Goal: Find specific page/section: Find specific page/section

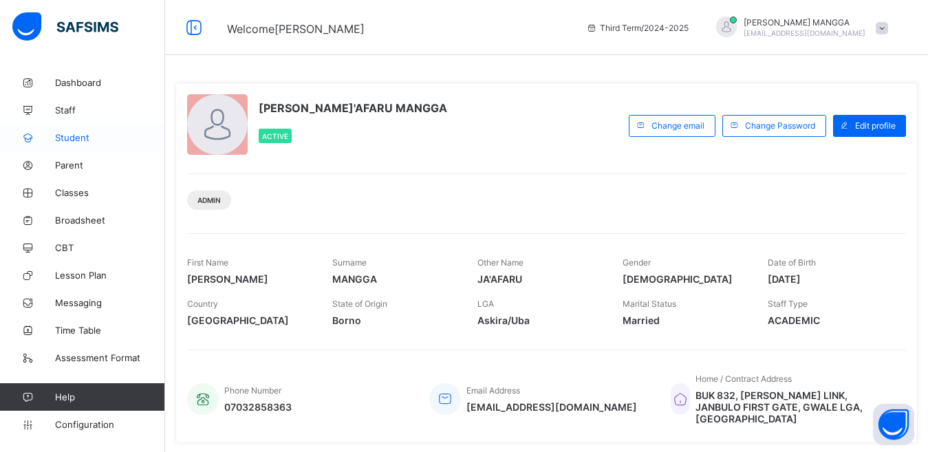
click at [72, 138] on span "Student" at bounding box center [110, 137] width 110 height 11
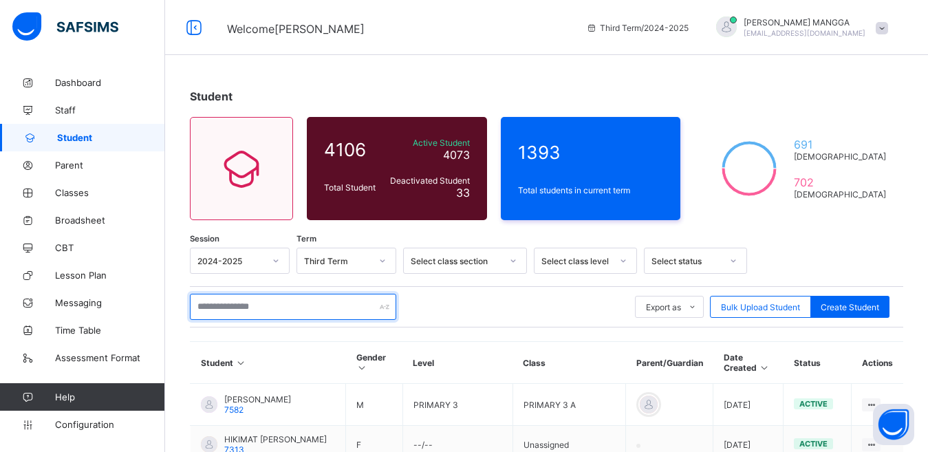
click at [285, 314] on input "text" at bounding box center [293, 307] width 206 height 26
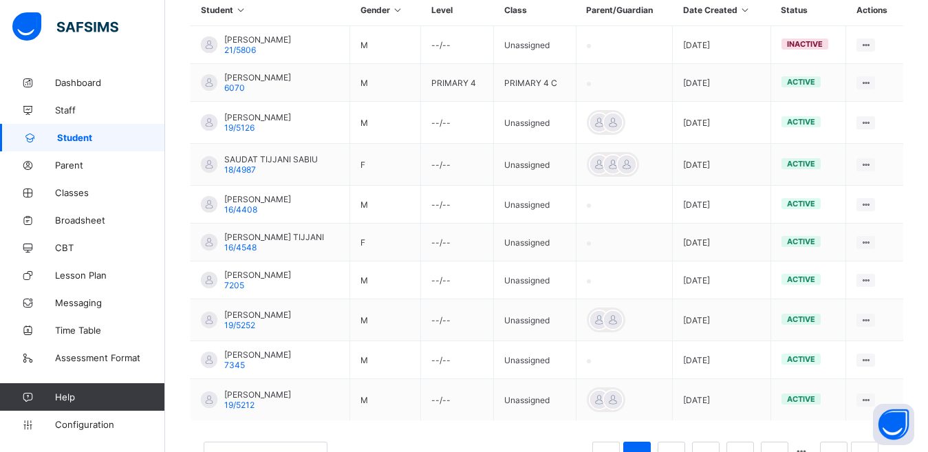
scroll to position [351, 0]
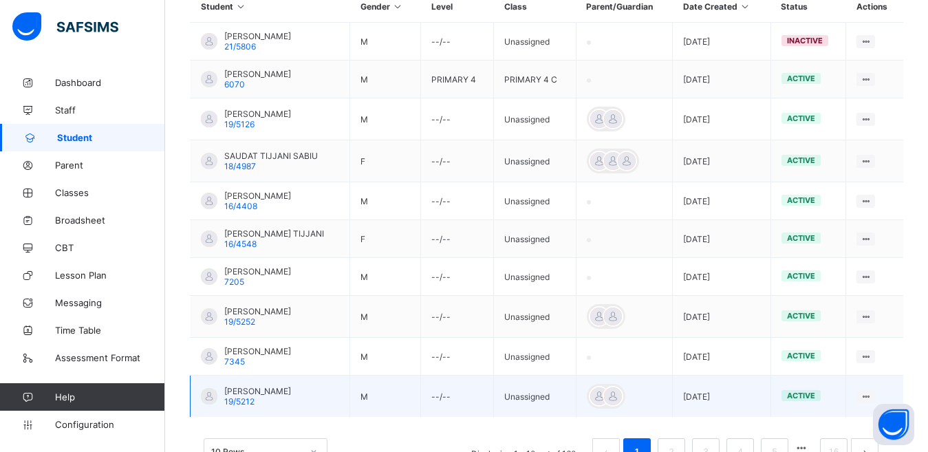
type input "**********"
click at [285, 393] on span "[PERSON_NAME]" at bounding box center [257, 391] width 67 height 10
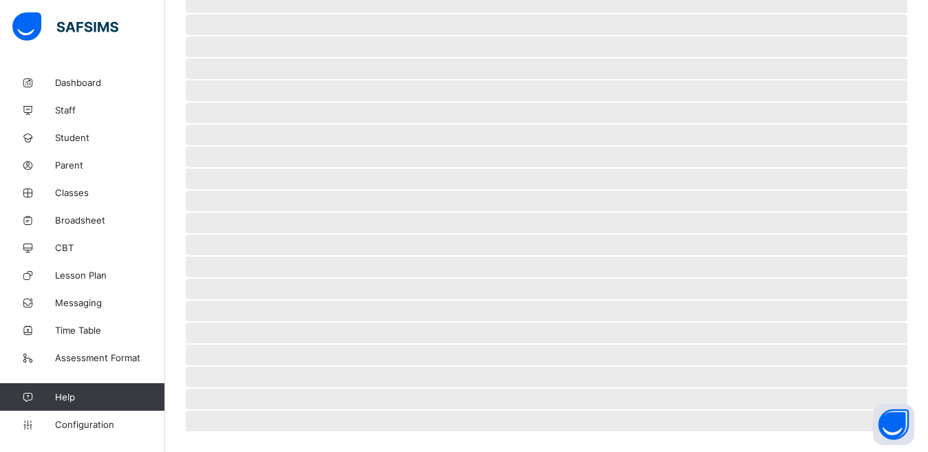
scroll to position [299, 0]
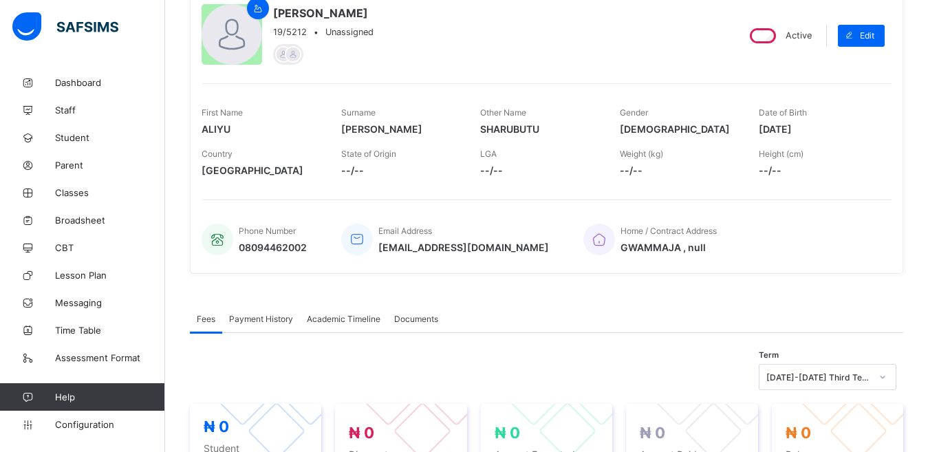
scroll to position [206, 0]
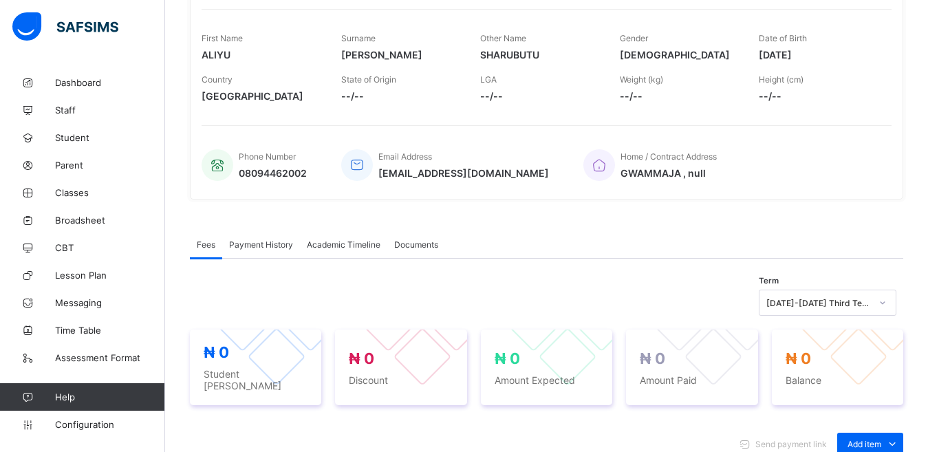
click at [339, 244] on span "Academic Timeline" at bounding box center [344, 244] width 74 height 10
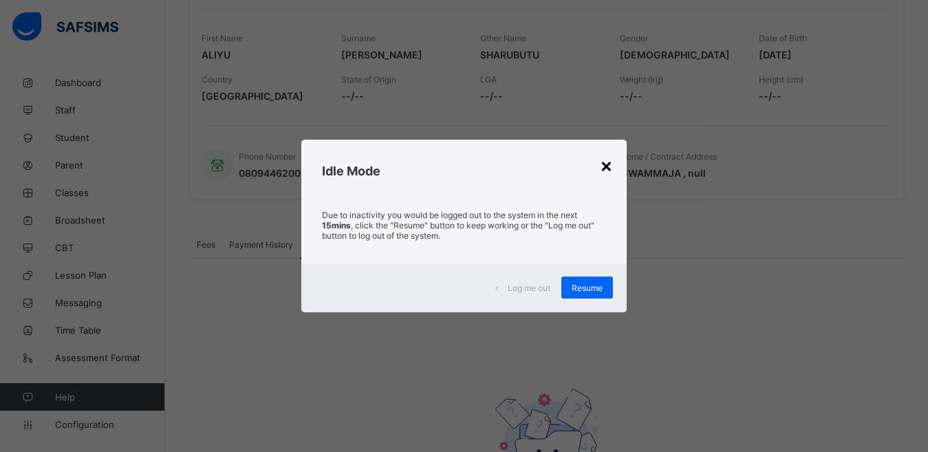
click at [606, 166] on div "×" at bounding box center [606, 164] width 13 height 23
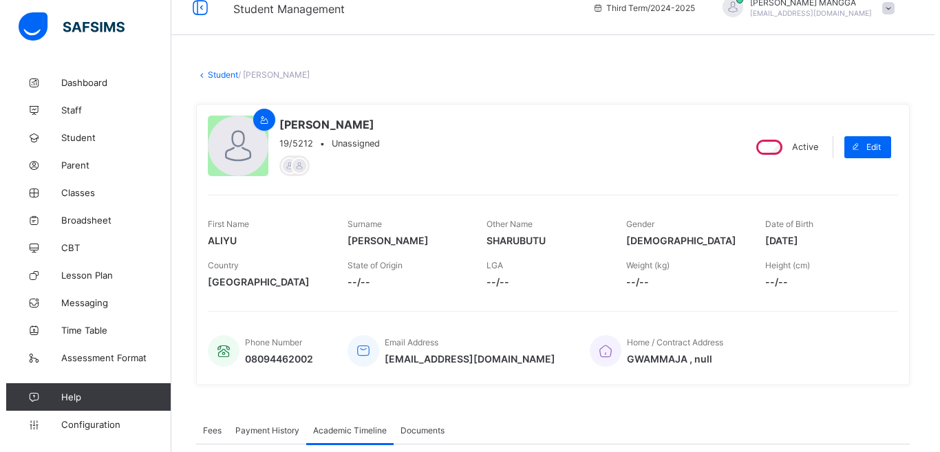
scroll to position [0, 0]
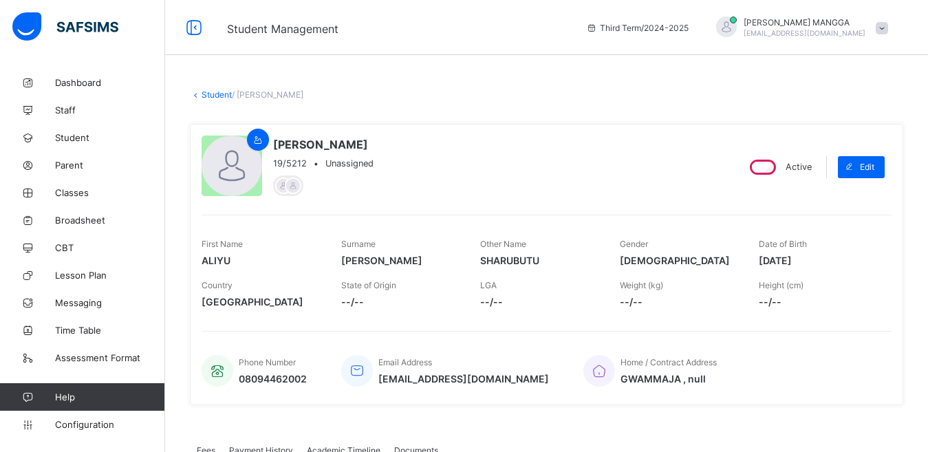
click at [737, 26] on div at bounding box center [726, 27] width 21 height 21
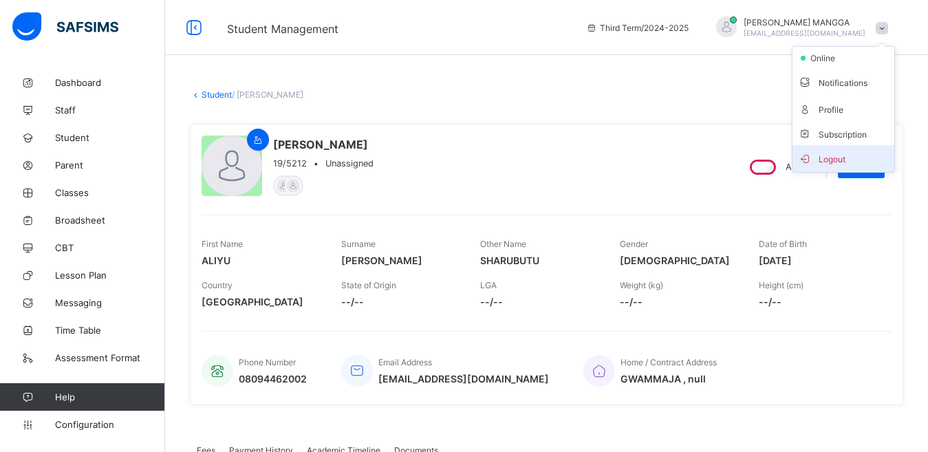
click at [834, 152] on span "Logout" at bounding box center [843, 159] width 91 height 16
